Goal: Navigation & Orientation: Find specific page/section

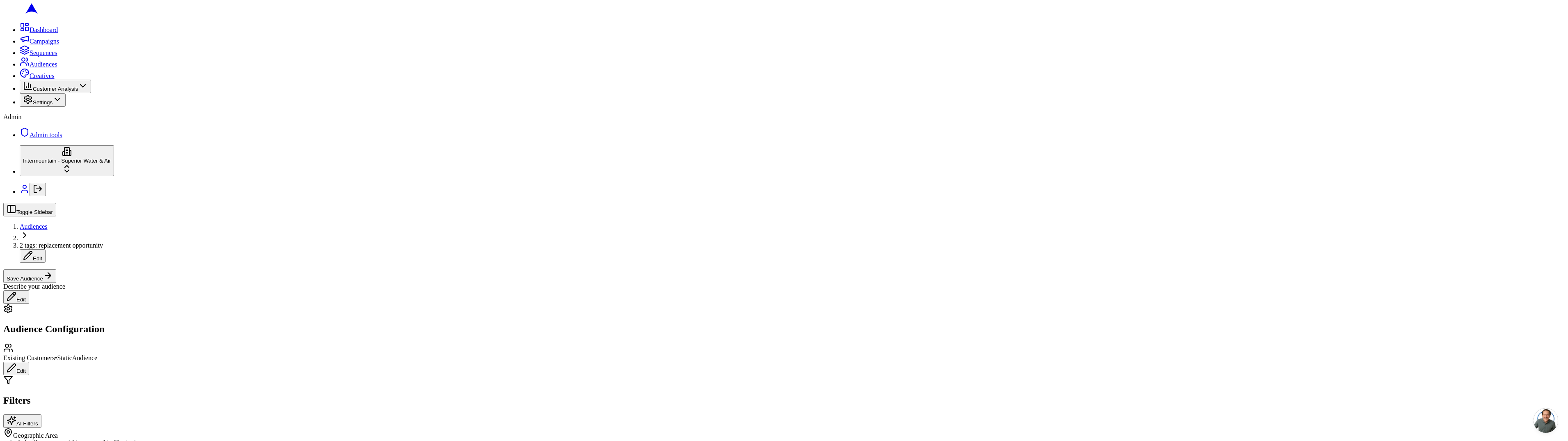
scroll to position [121, 0]
click at [23, 104] on icon at bounding box center [28, 99] width 10 height 10
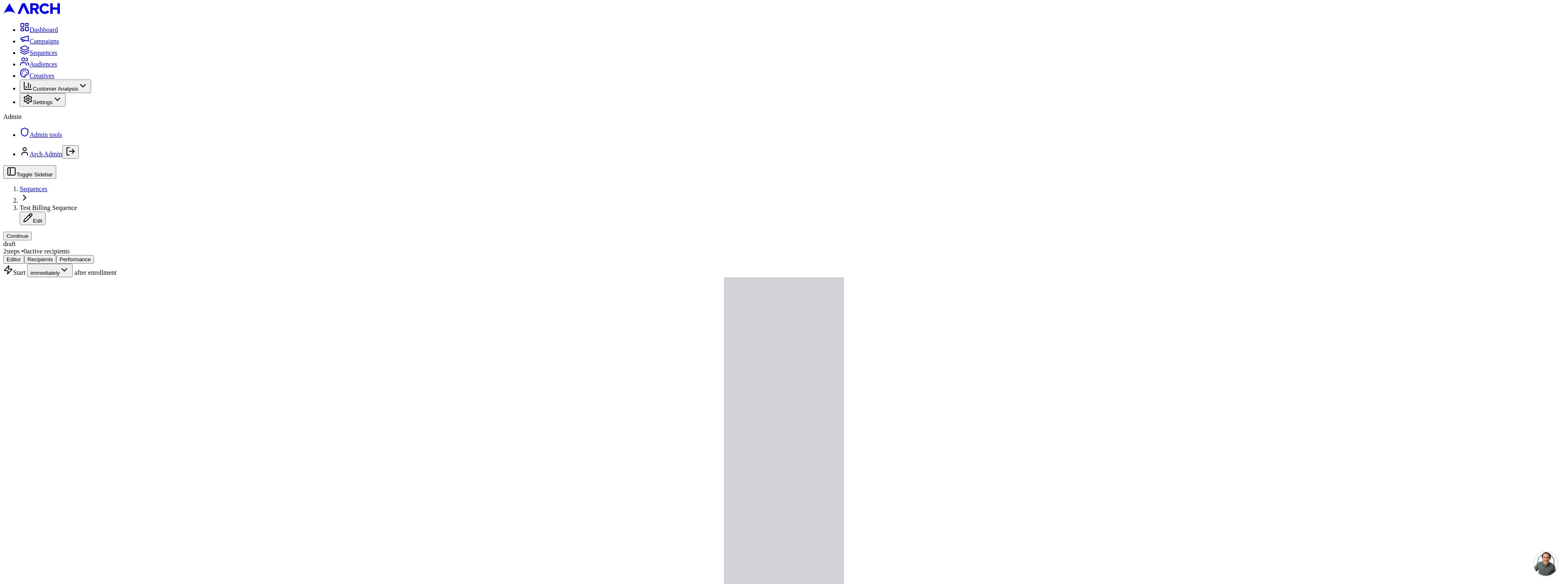
click at [30, 138] on span "Admin tools" at bounding box center [46, 134] width 33 height 7
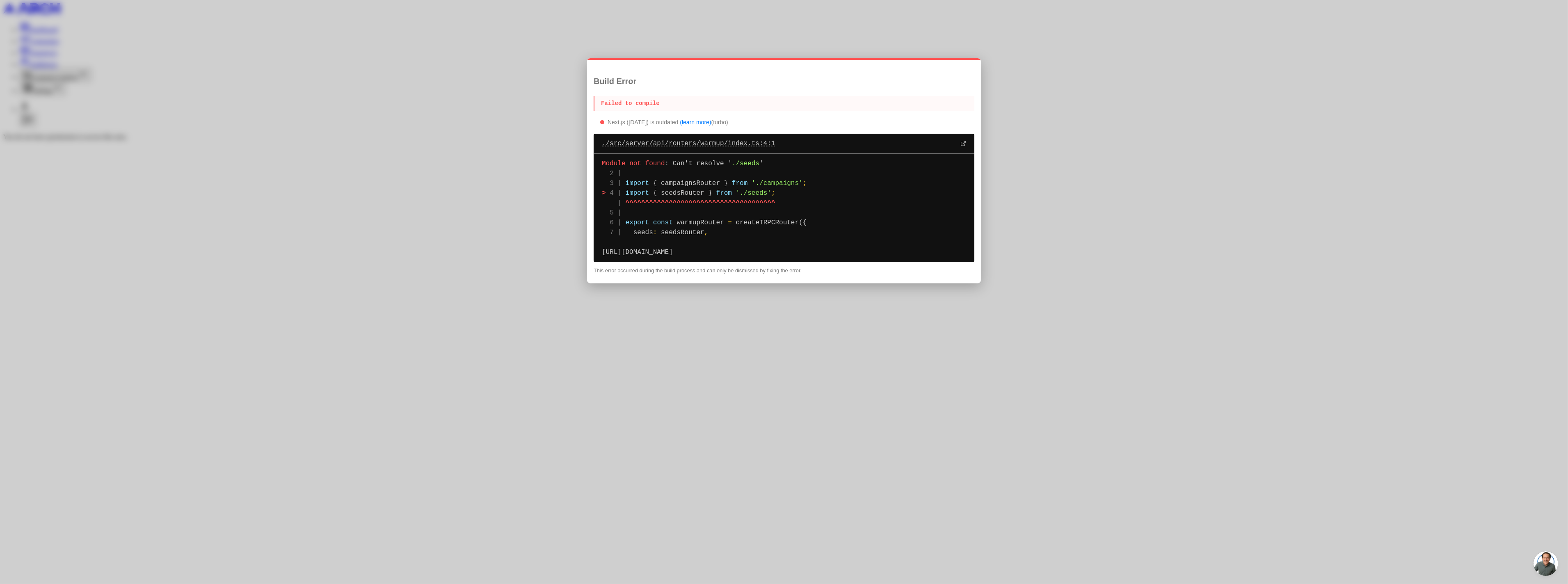
drag, startPoint x: 789, startPoint y: 143, endPoint x: 601, endPoint y: 141, distance: 188.0
click at [601, 141] on div "./src/server/api/routers/warmup/index.ts :4:1" at bounding box center [783, 144] width 380 height 20
